Goal: Task Accomplishment & Management: Use online tool/utility

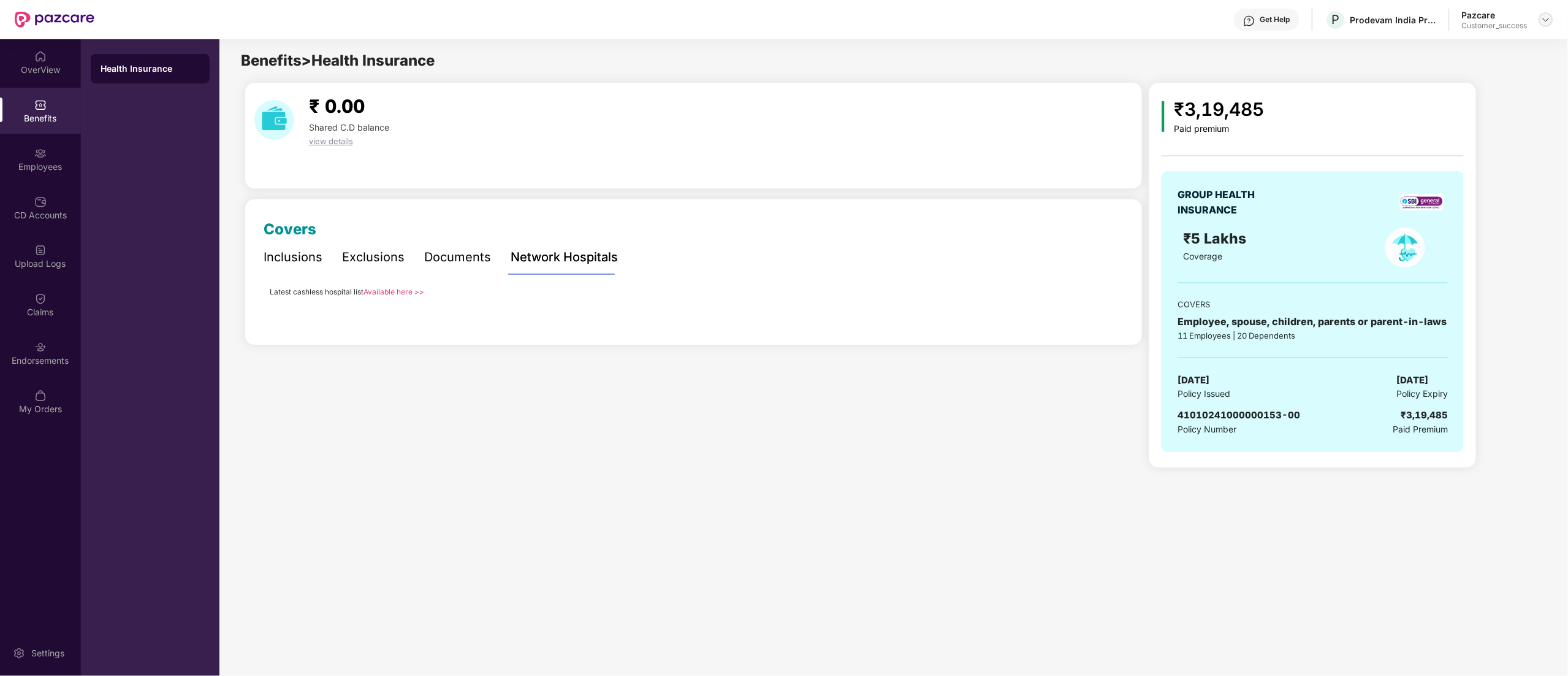
click at [1548, 17] on img at bounding box center [1546, 20] width 10 height 10
click at [1507, 53] on div "Switch to partner view" at bounding box center [1488, 49] width 160 height 24
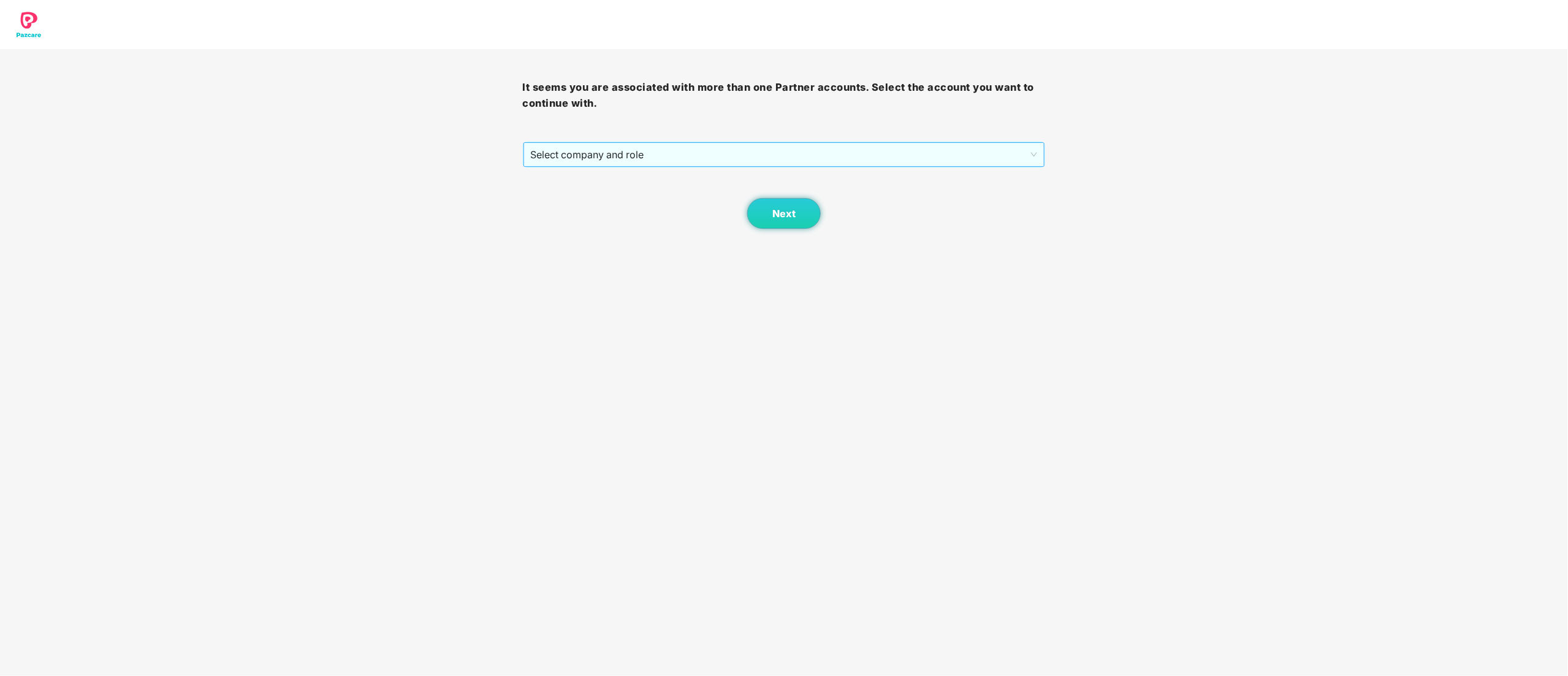
click at [595, 154] on span "Select company and role" at bounding box center [784, 154] width 507 height 23
click at [577, 200] on div "Pazcare - CUSTOMER_SUCCESS" at bounding box center [785, 199] width 508 height 14
click at [772, 213] on span "Next" at bounding box center [784, 214] width 23 height 12
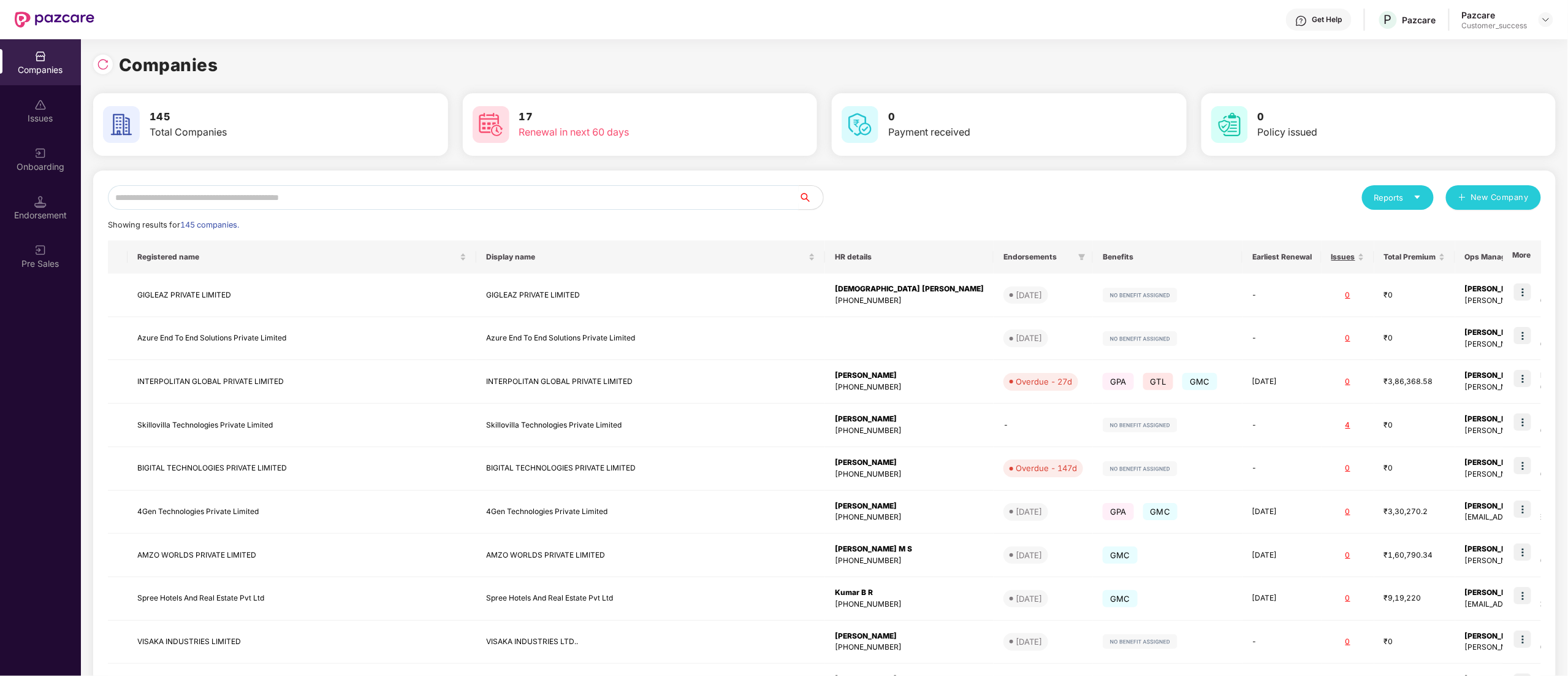
click at [304, 198] on input "text" at bounding box center [453, 197] width 691 height 25
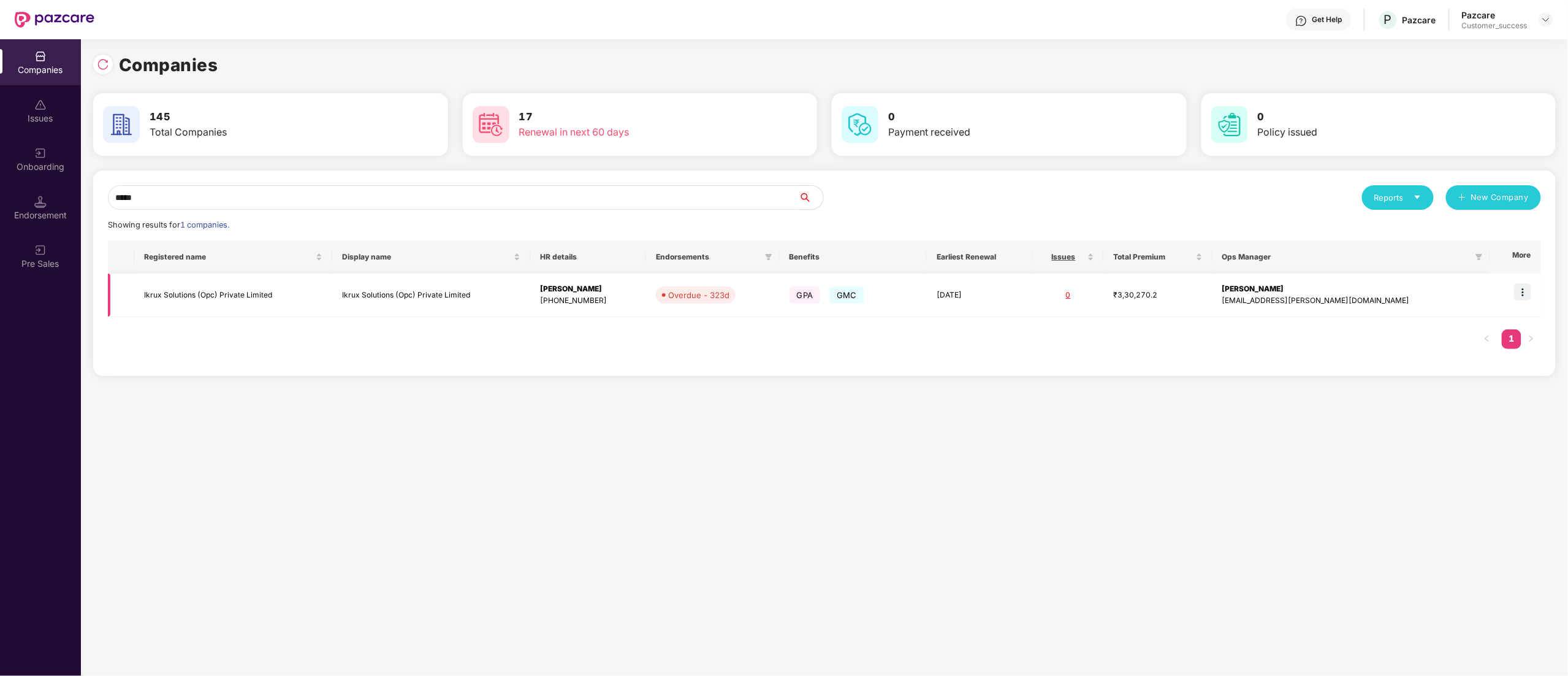
type input "*****"
click at [194, 297] on td "Ikrux Solutions (Opc) Private Limited" at bounding box center [233, 296] width 198 height 44
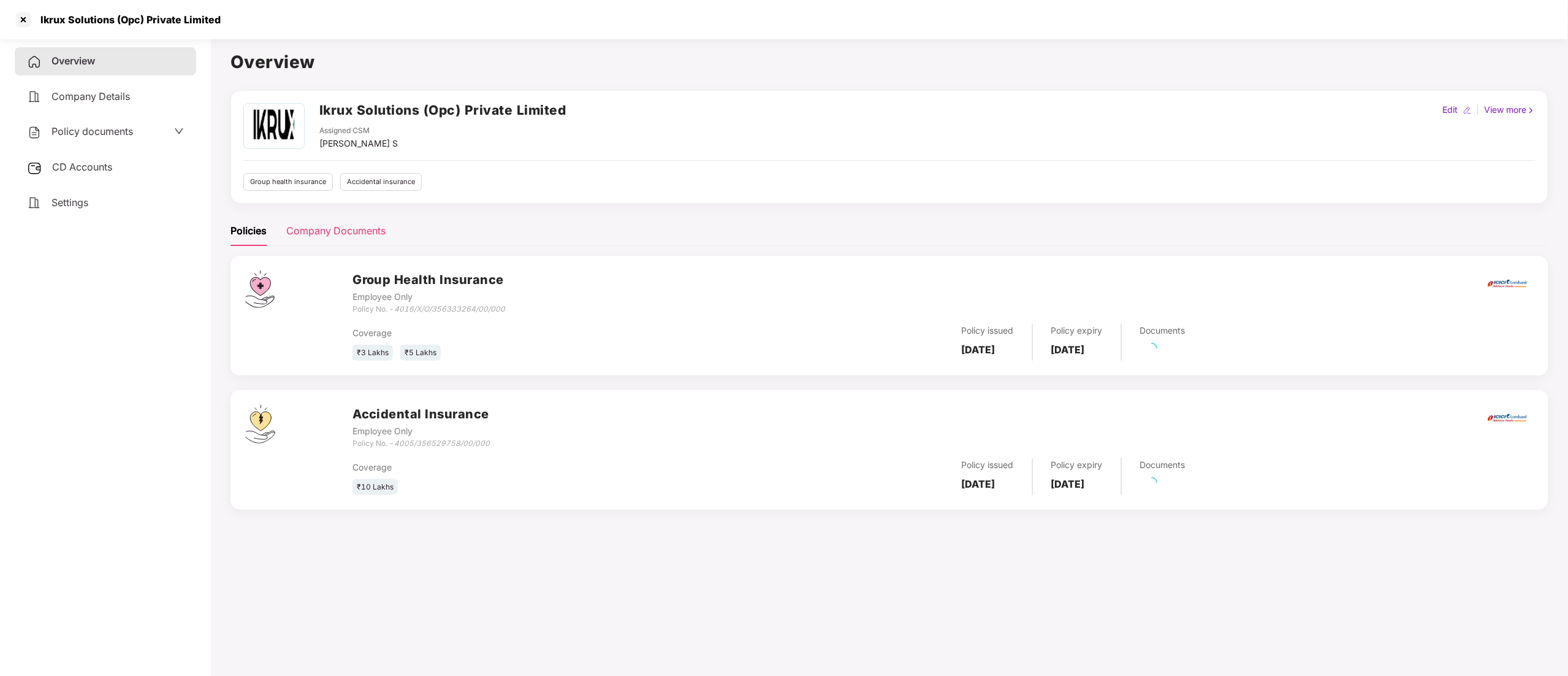
click at [349, 230] on div "Company Documents" at bounding box center [336, 231] width 99 height 15
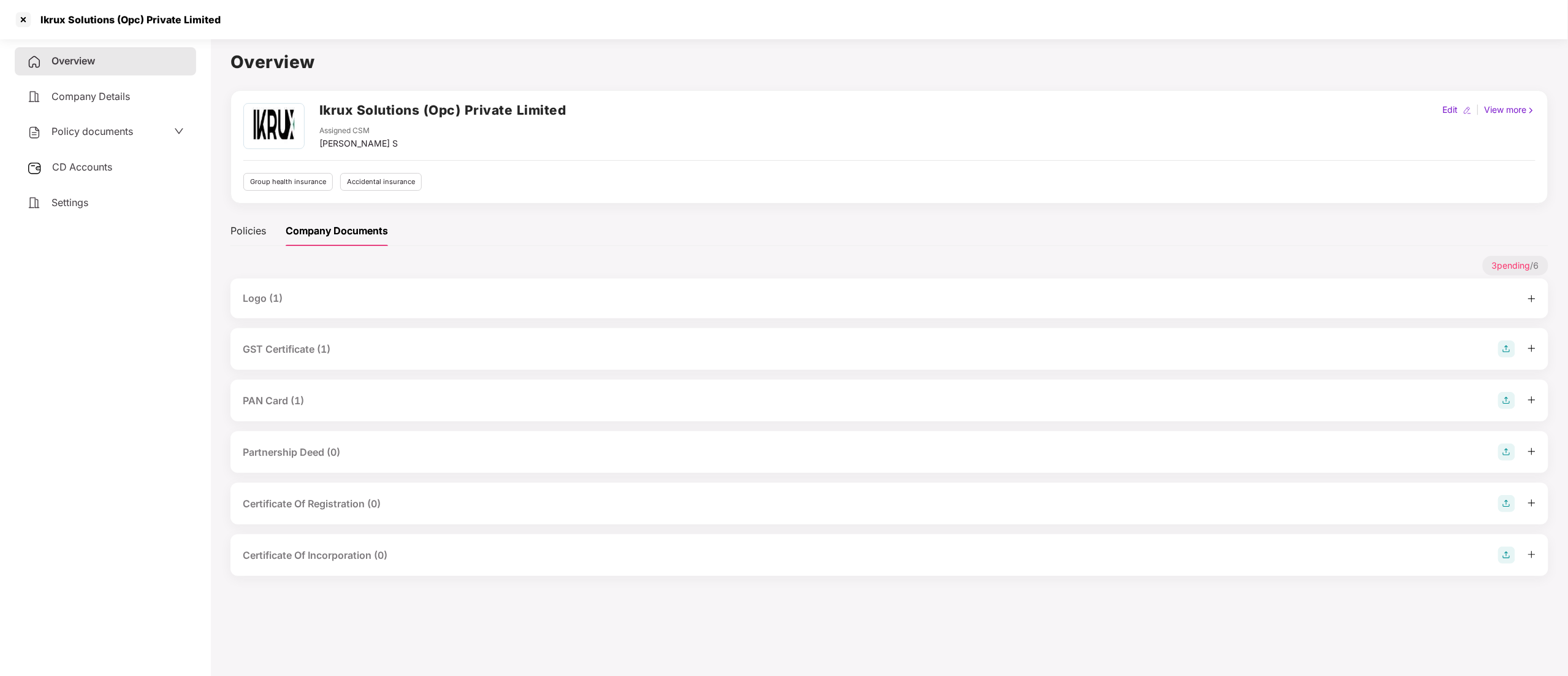
click at [310, 354] on div "GST Certificate (1)" at bounding box center [286, 349] width 88 height 15
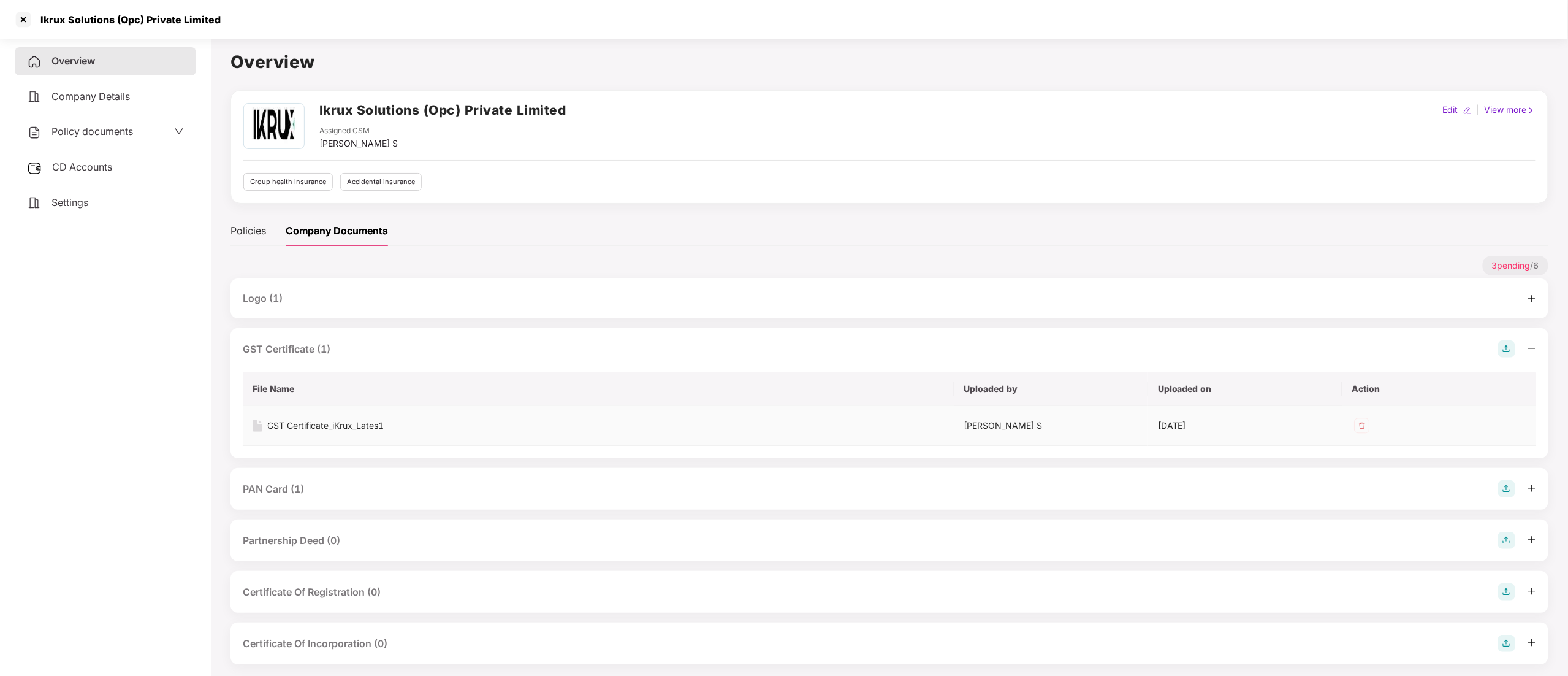
click at [316, 421] on div "GST Certificate_iKrux_Lates1" at bounding box center [325, 425] width 116 height 14
click at [277, 499] on div "PAN Card (1)" at bounding box center [889, 489] width 1318 height 42
click at [278, 487] on div "PAN Card (1)" at bounding box center [274, 489] width 61 height 15
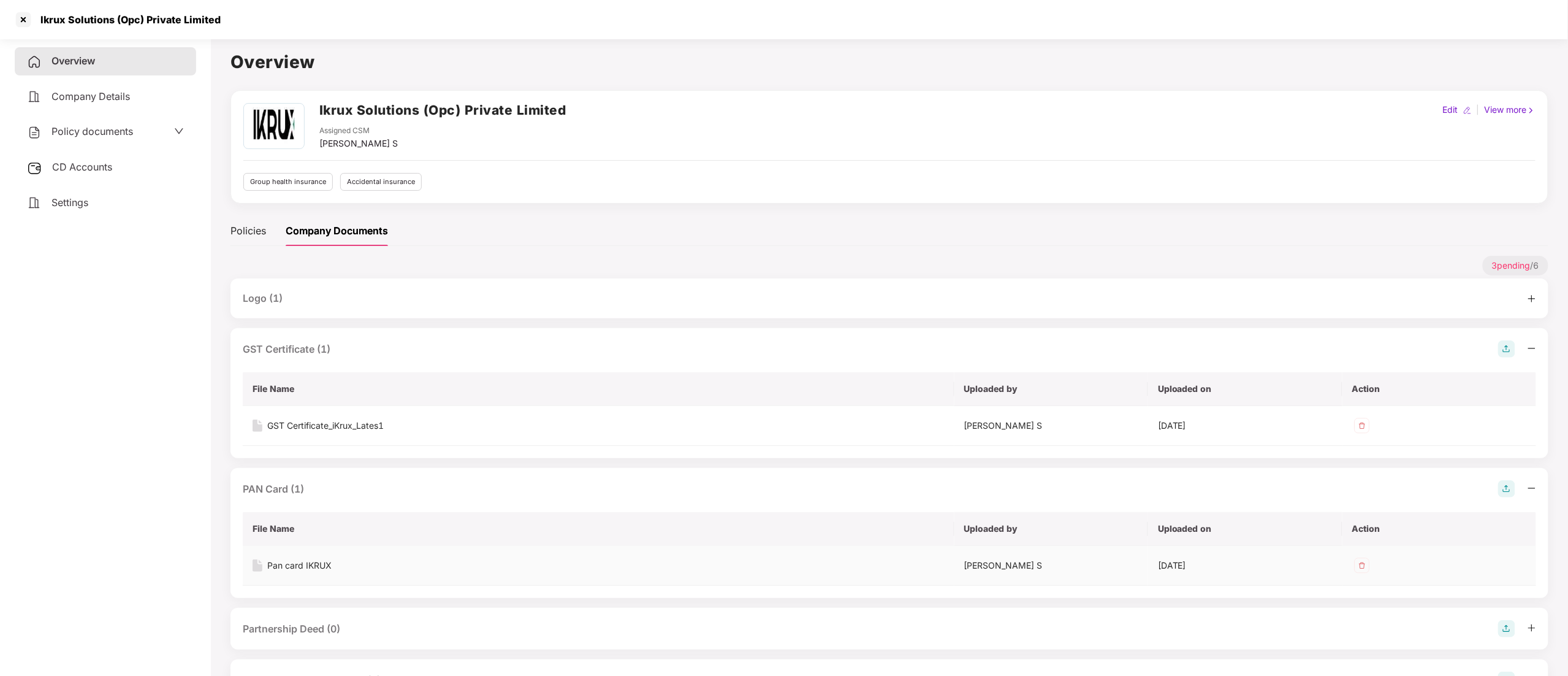
click at [310, 566] on td "Pan card IKRUX" at bounding box center [598, 565] width 712 height 40
click at [309, 566] on div "Pan card IKRUX" at bounding box center [299, 566] width 64 height 14
